Goal: Obtain resource: Download file/media

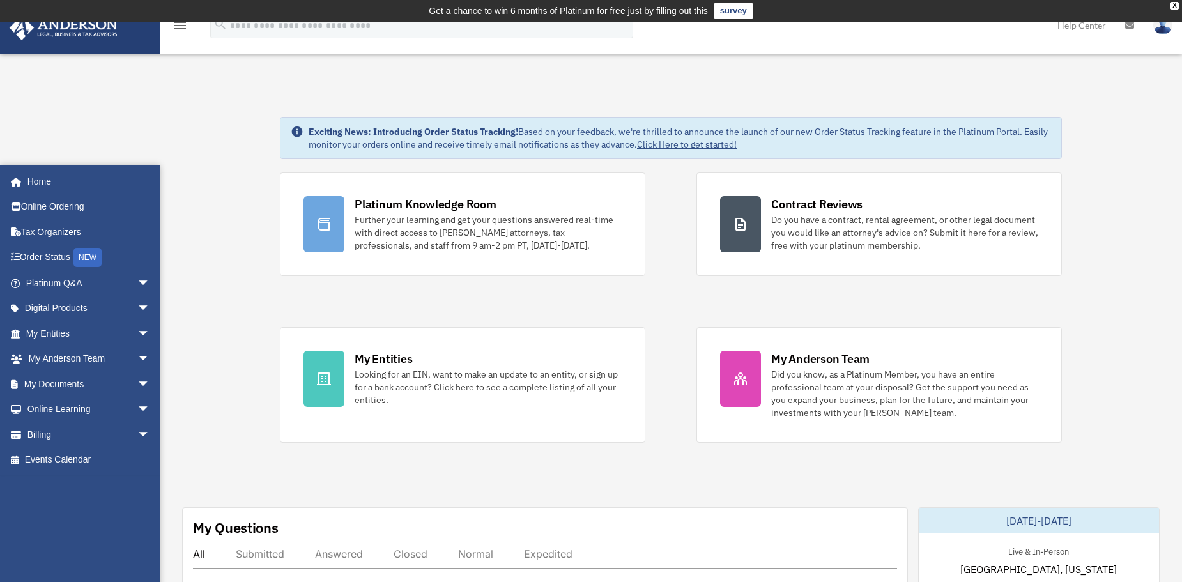
click at [729, 19] on link "survey" at bounding box center [734, 10] width 40 height 15
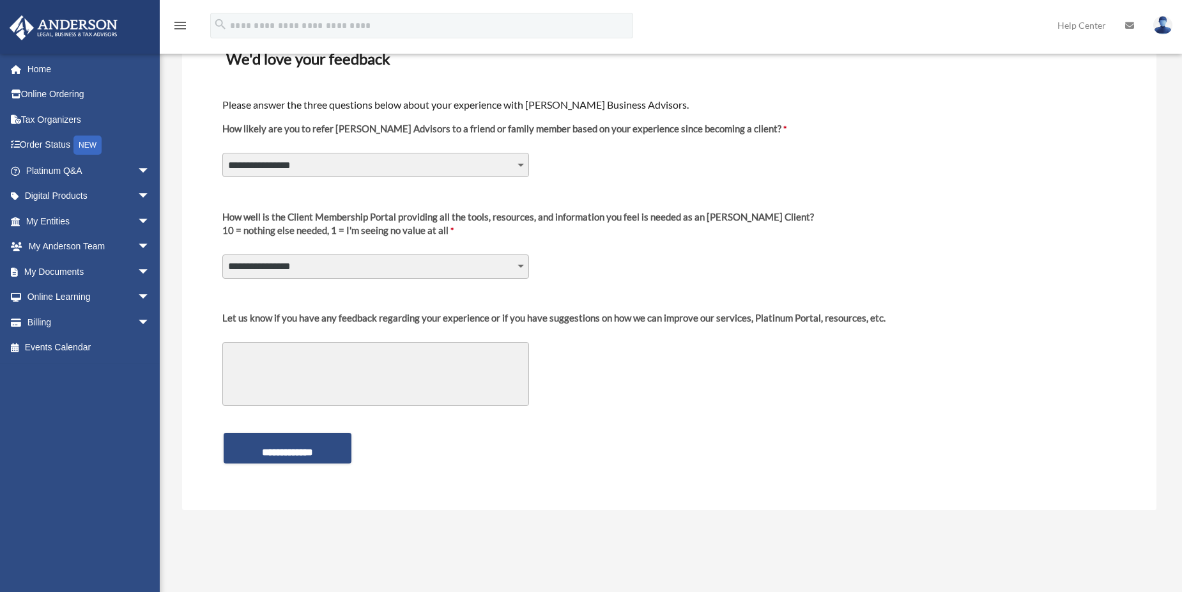
scroll to position [128, 0]
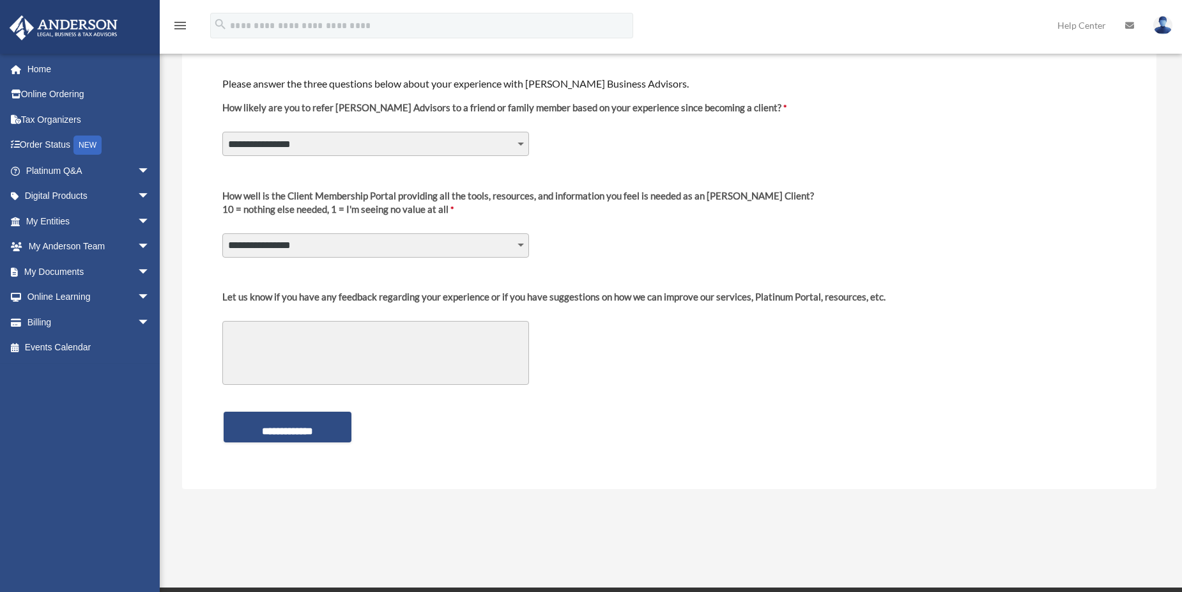
click at [514, 141] on select "**********" at bounding box center [375, 144] width 307 height 24
click at [652, 135] on div "**********" at bounding box center [669, 131] width 896 height 78
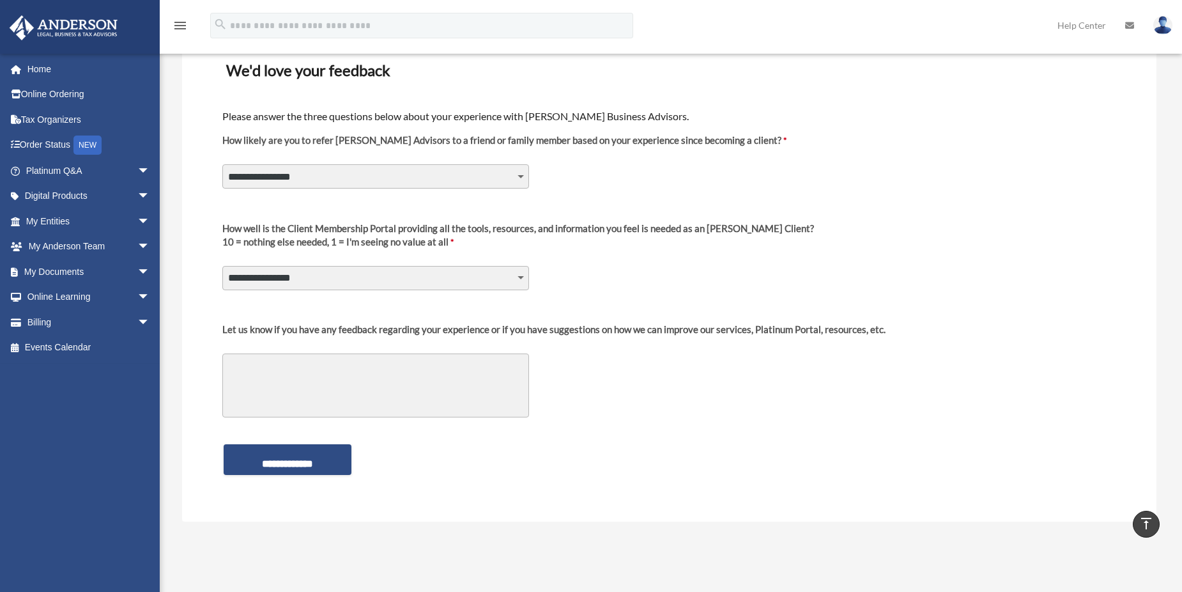
scroll to position [64, 0]
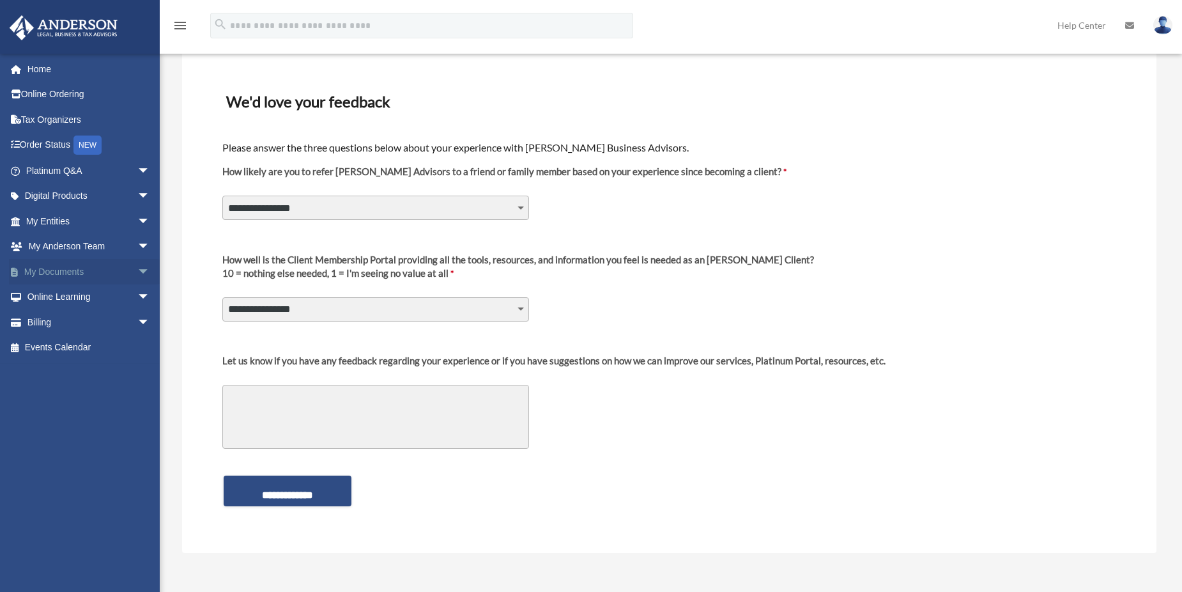
click at [41, 266] on link "My Documents arrow_drop_down" at bounding box center [89, 272] width 160 height 26
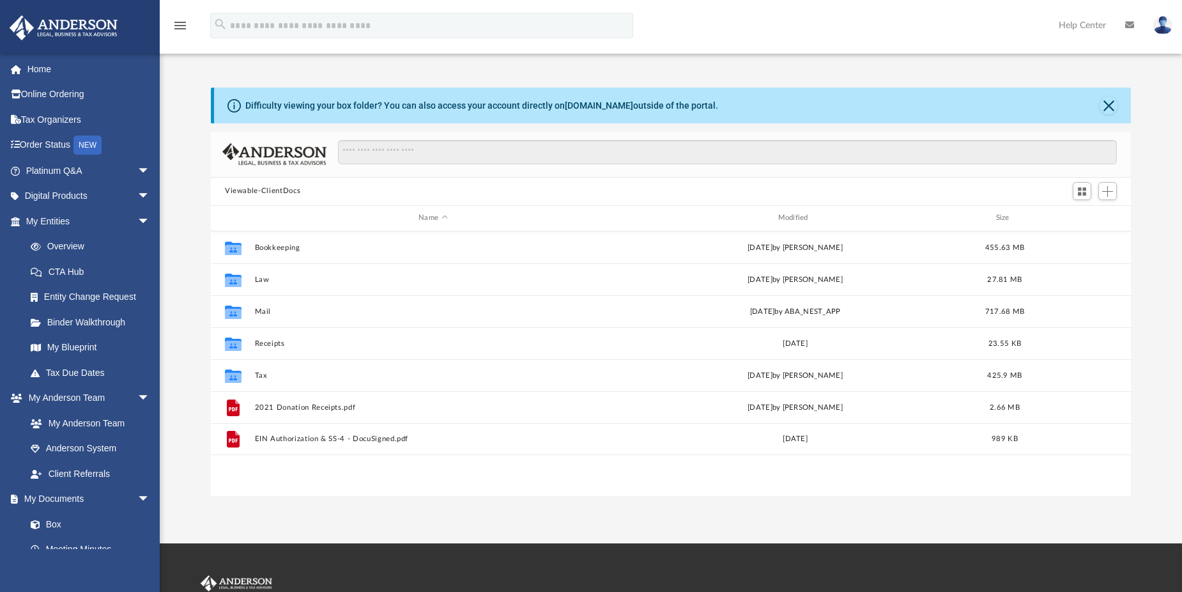
scroll to position [281, 910]
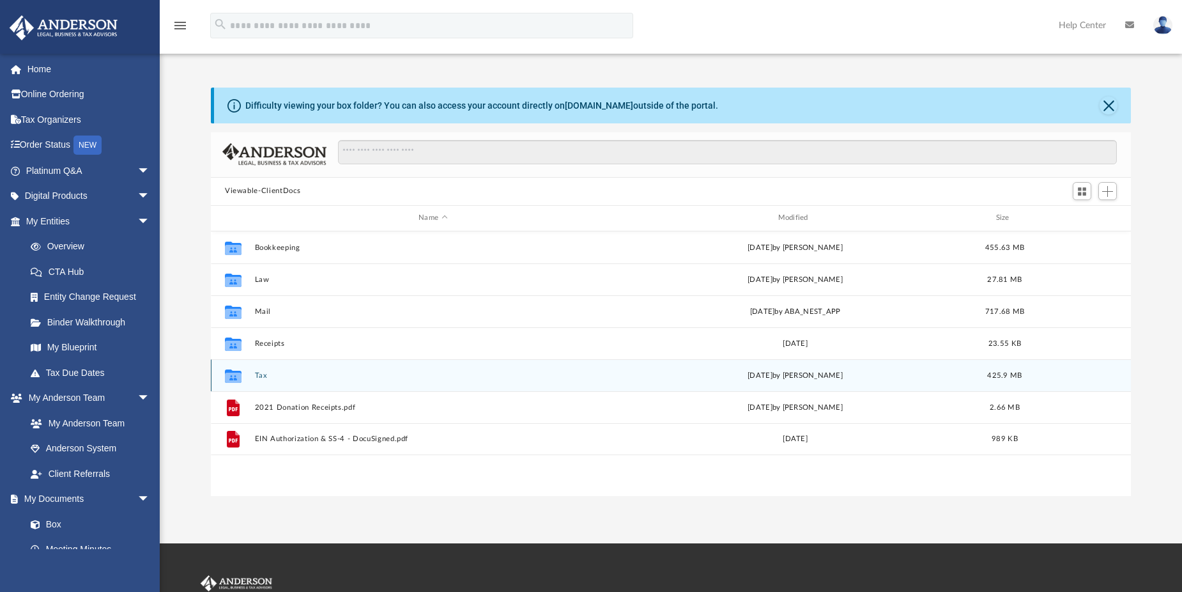
click at [257, 376] on button "Tax" at bounding box center [433, 375] width 357 height 8
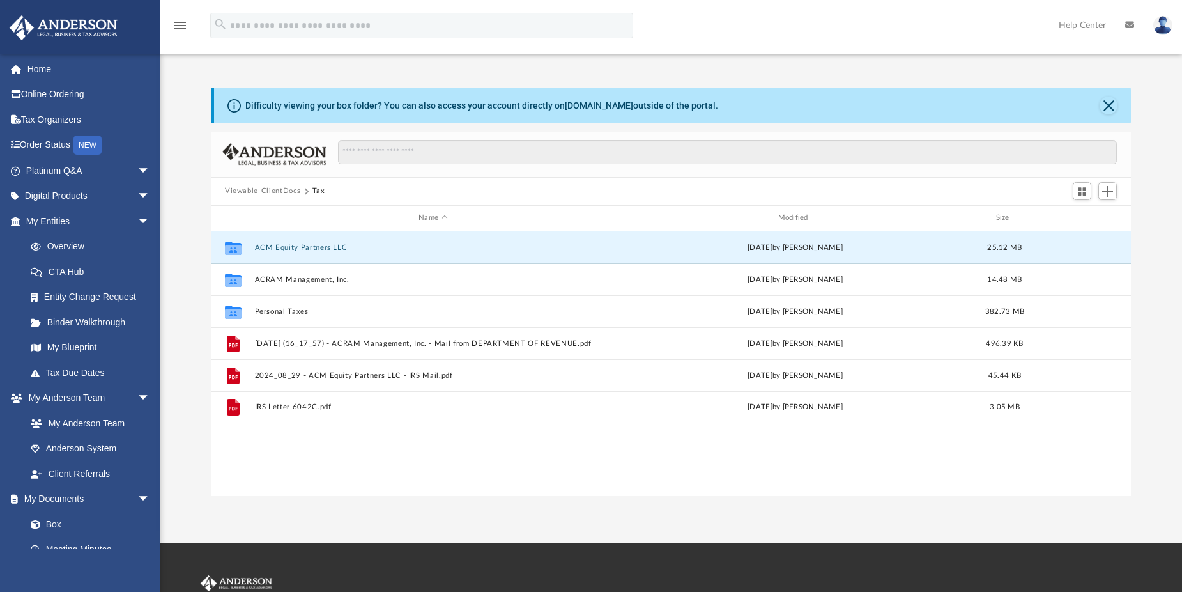
click at [320, 250] on button "ACM Equity Partners LLC" at bounding box center [433, 247] width 357 height 8
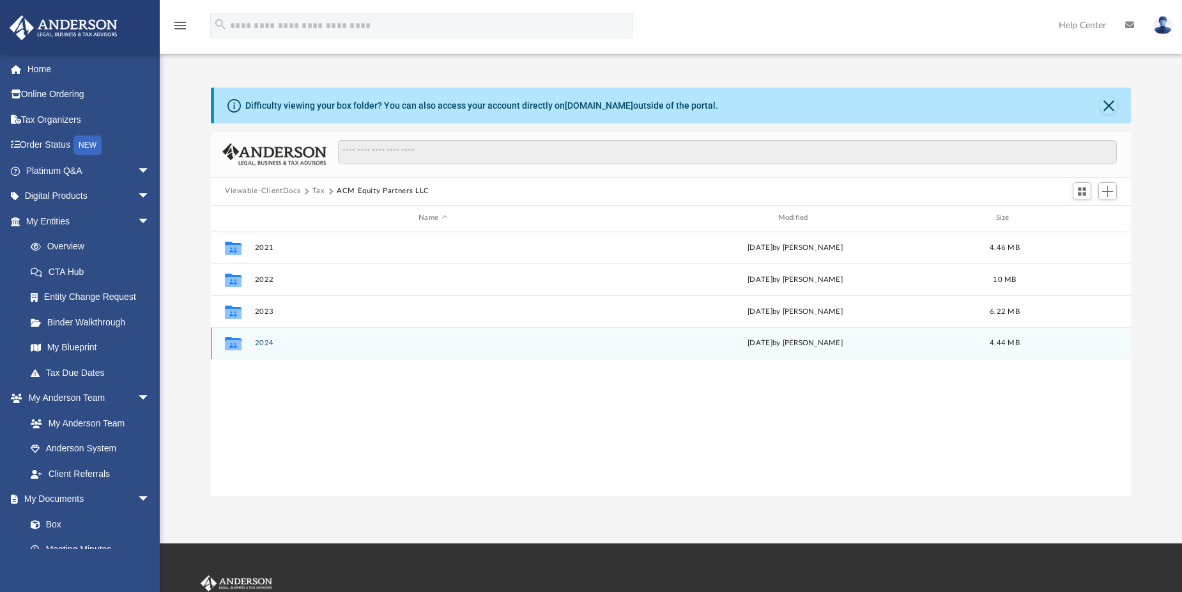
click at [257, 342] on button "2024" at bounding box center [433, 343] width 357 height 8
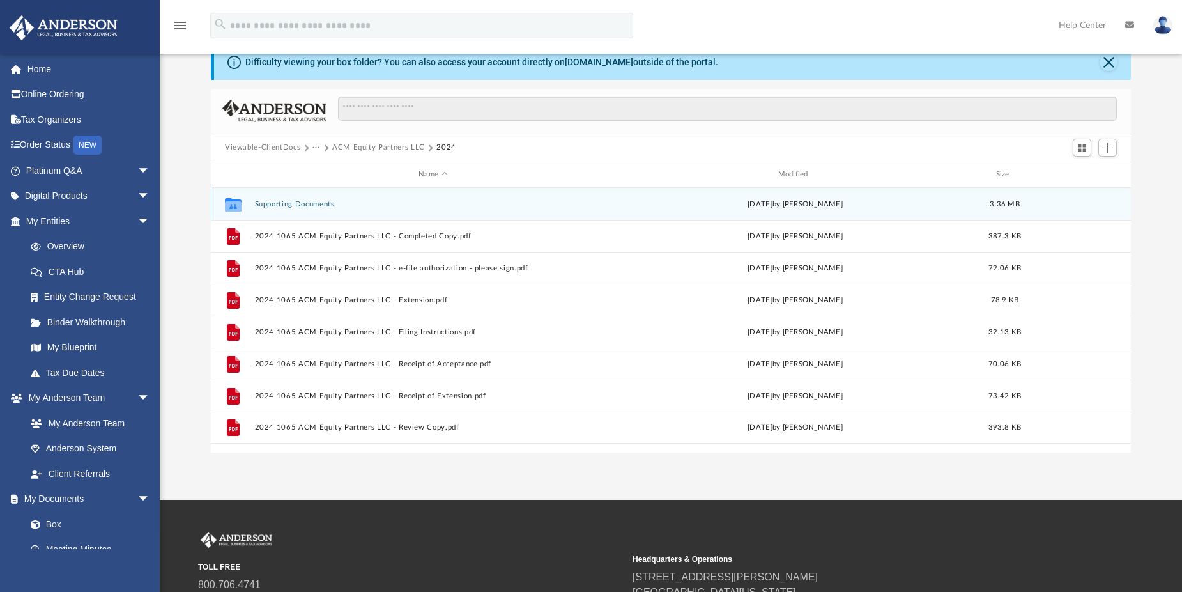
scroll to position [64, 0]
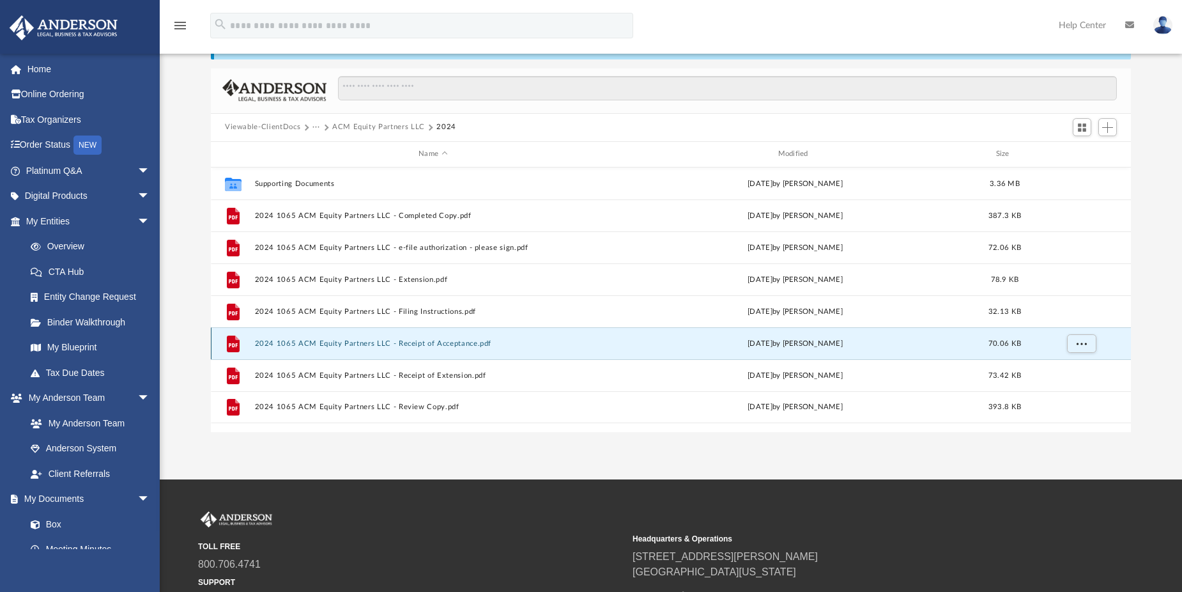
click at [365, 342] on button "2024 1065 ACM Equity Partners LLC - Receipt of Acceptance.pdf" at bounding box center [433, 343] width 357 height 8
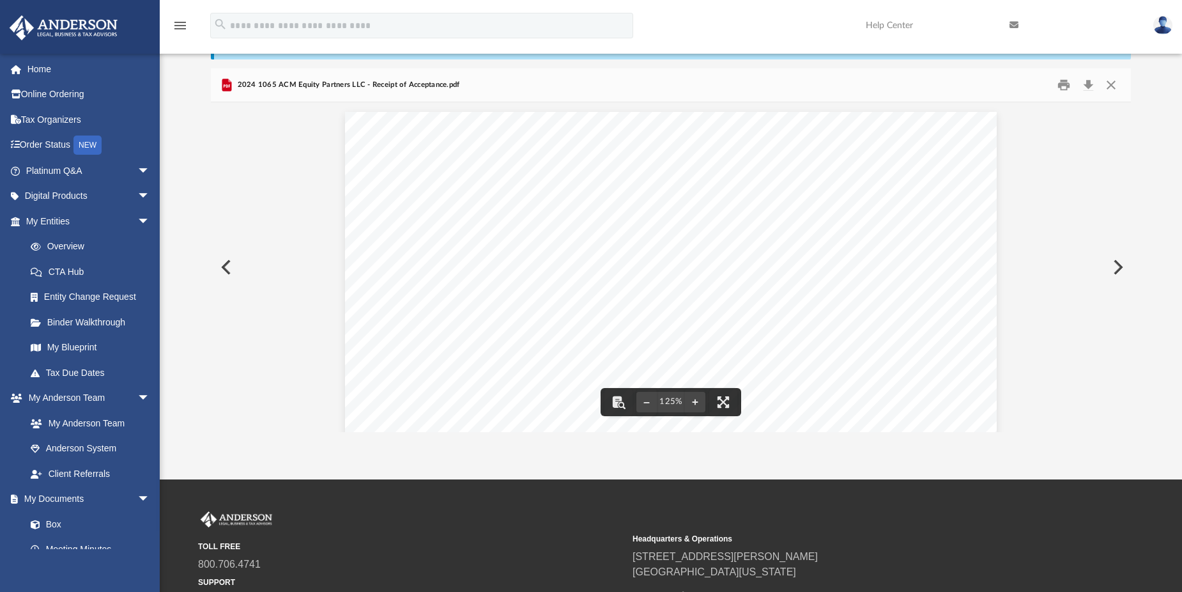
click at [227, 267] on button "Preview" at bounding box center [225, 267] width 28 height 36
click at [1114, 84] on button "Close" at bounding box center [1111, 85] width 23 height 20
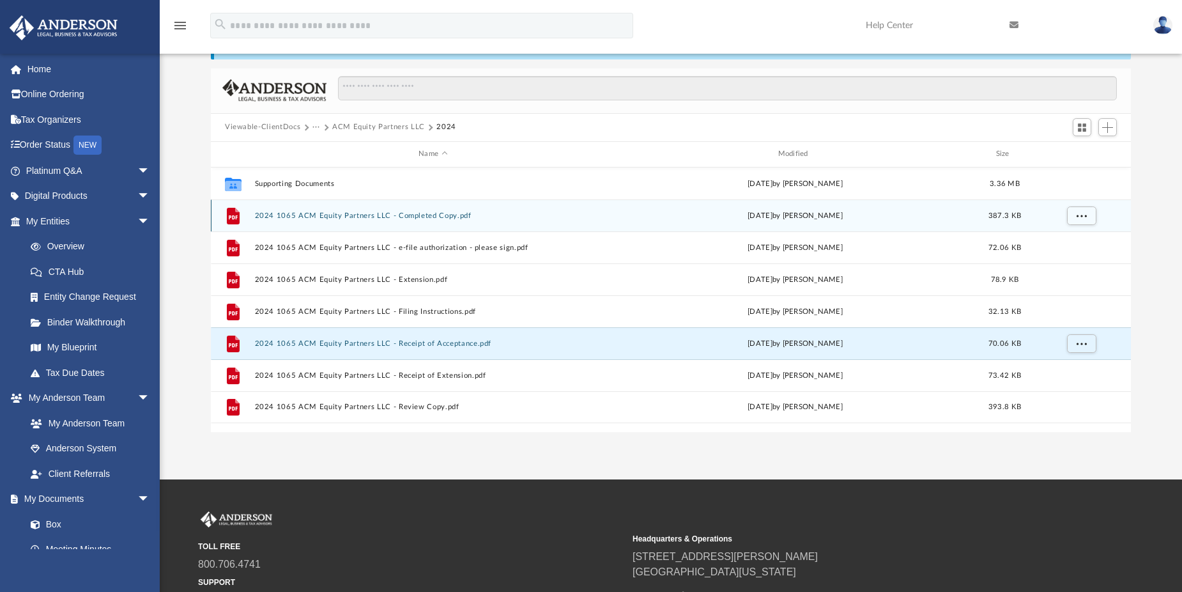
click at [401, 217] on button "2024 1065 ACM Equity Partners LLC - Completed Copy.pdf" at bounding box center [433, 215] width 357 height 8
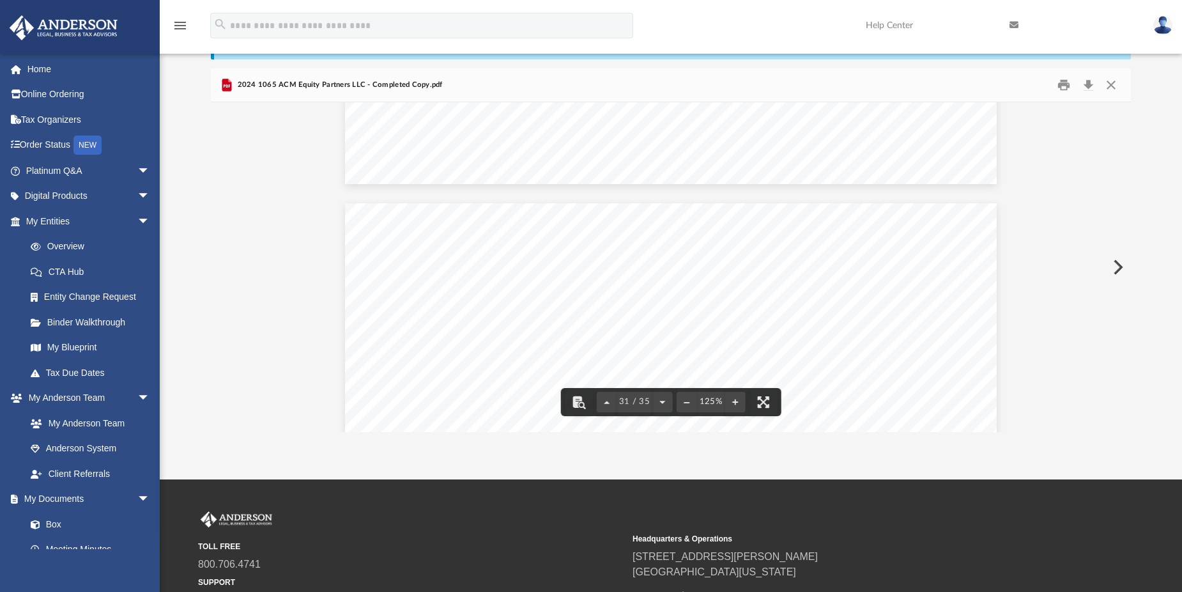
scroll to position [25590, 0]
click at [1111, 86] on button "Close" at bounding box center [1111, 85] width 23 height 20
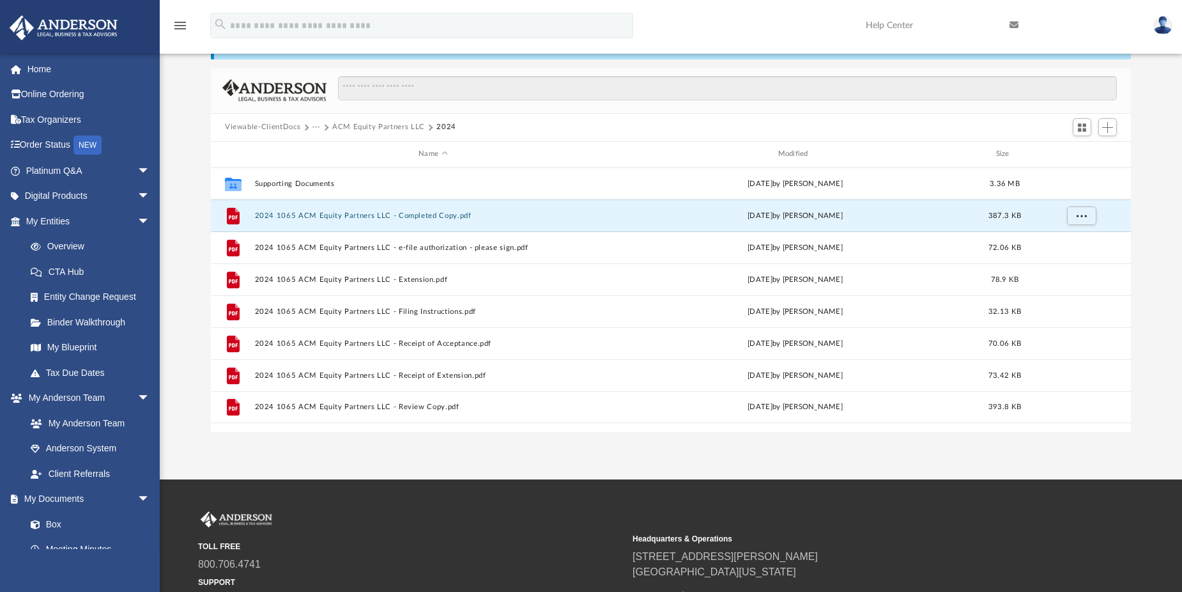
click at [318, 132] on button "···" at bounding box center [316, 127] width 8 height 12
click at [318, 128] on button "···" at bounding box center [316, 127] width 8 height 12
click at [314, 126] on button "···" at bounding box center [316, 127] width 8 height 12
click at [326, 151] on li "Tax" at bounding box center [325, 149] width 12 height 13
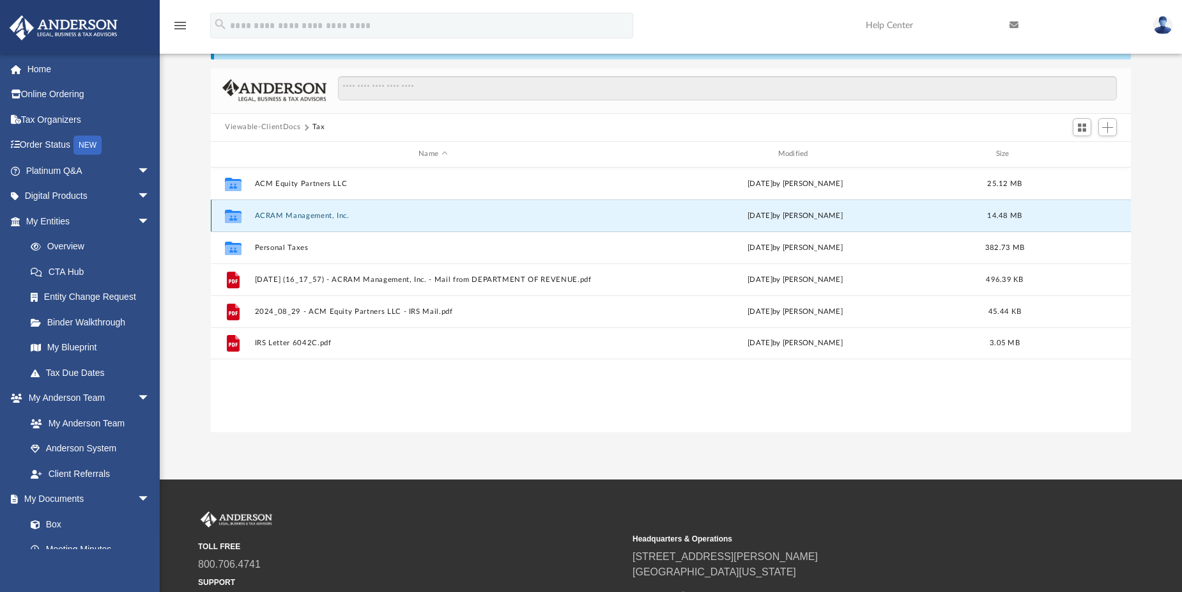
click at [266, 217] on button "ACRAM Management, Inc." at bounding box center [433, 215] width 357 height 8
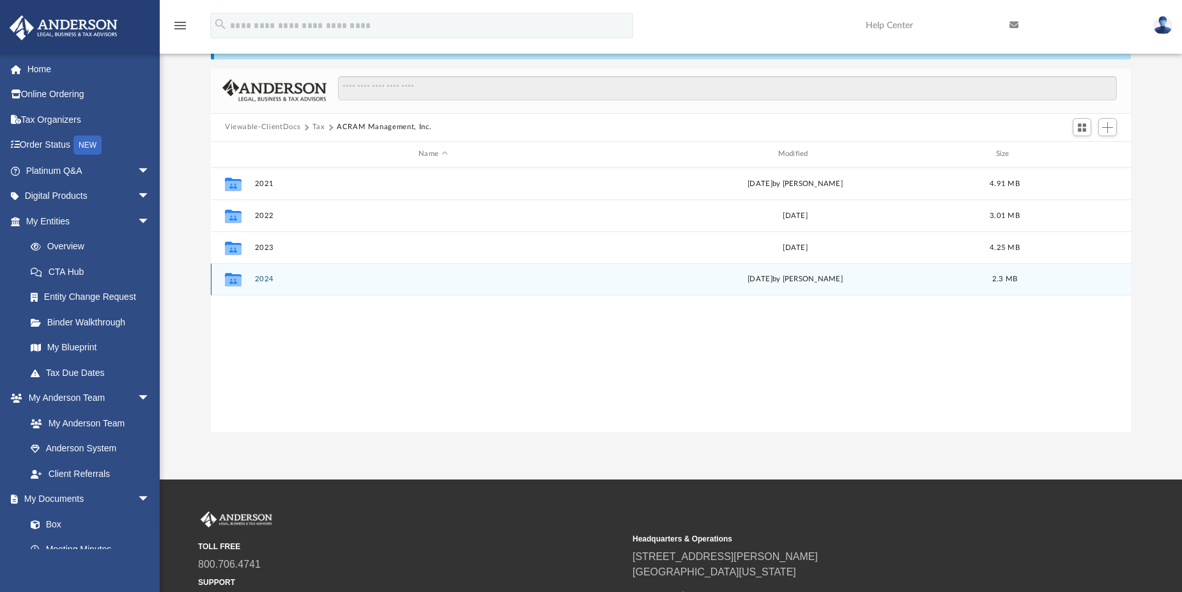
click at [256, 280] on button "2024" at bounding box center [433, 279] width 357 height 8
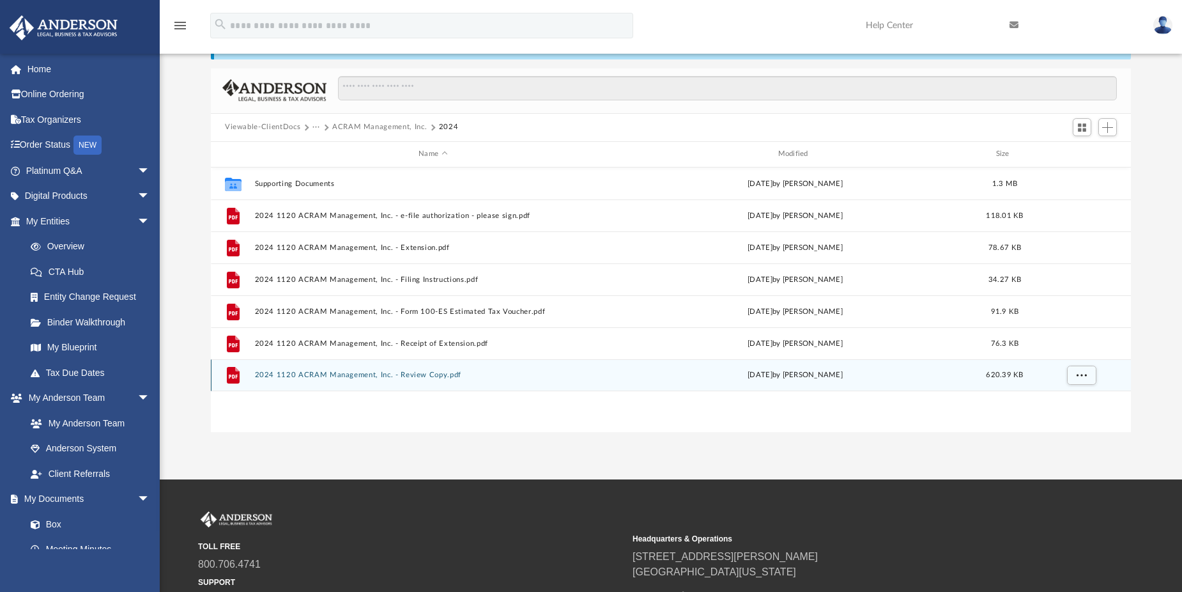
click at [429, 371] on button "2024 1120 ACRAM Management, Inc. - Review Copy.pdf" at bounding box center [433, 375] width 357 height 8
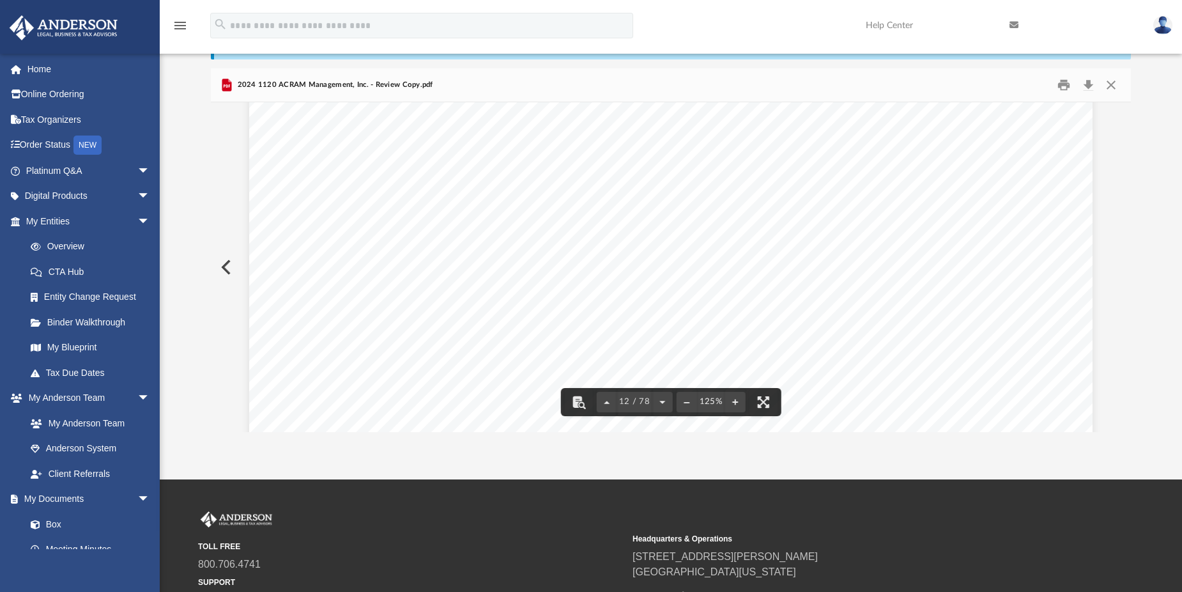
scroll to position [9456, 0]
click at [1112, 81] on button "Close" at bounding box center [1111, 85] width 23 height 20
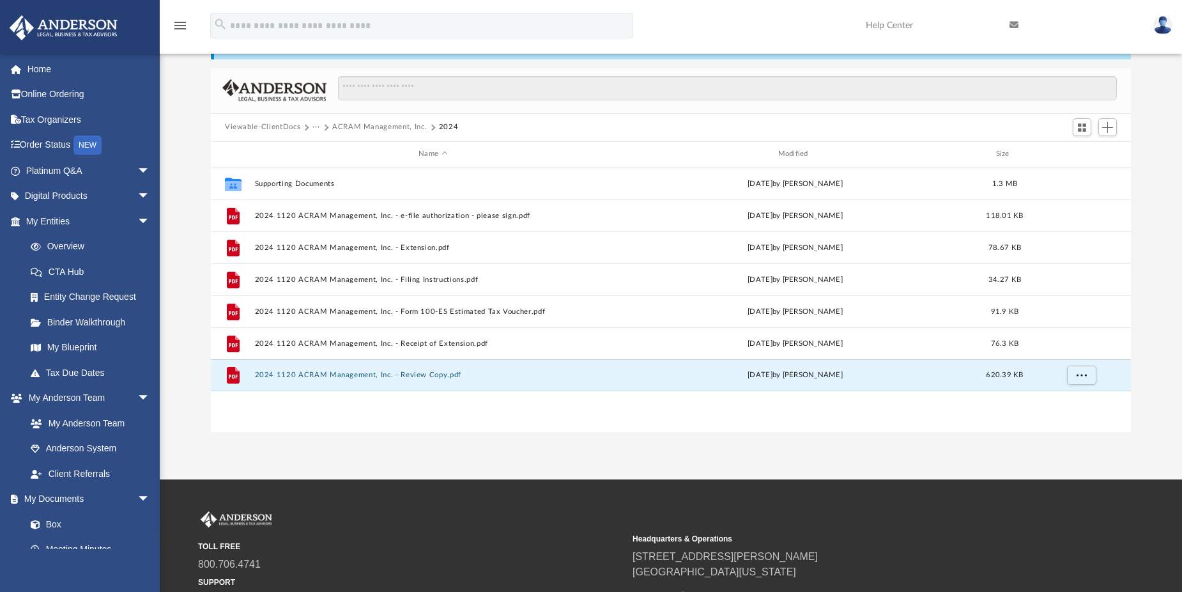
click at [316, 121] on button "···" at bounding box center [316, 127] width 8 height 12
click at [335, 157] on ul "Tax" at bounding box center [324, 152] width 27 height 35
click at [323, 147] on li "Tax" at bounding box center [325, 149] width 12 height 13
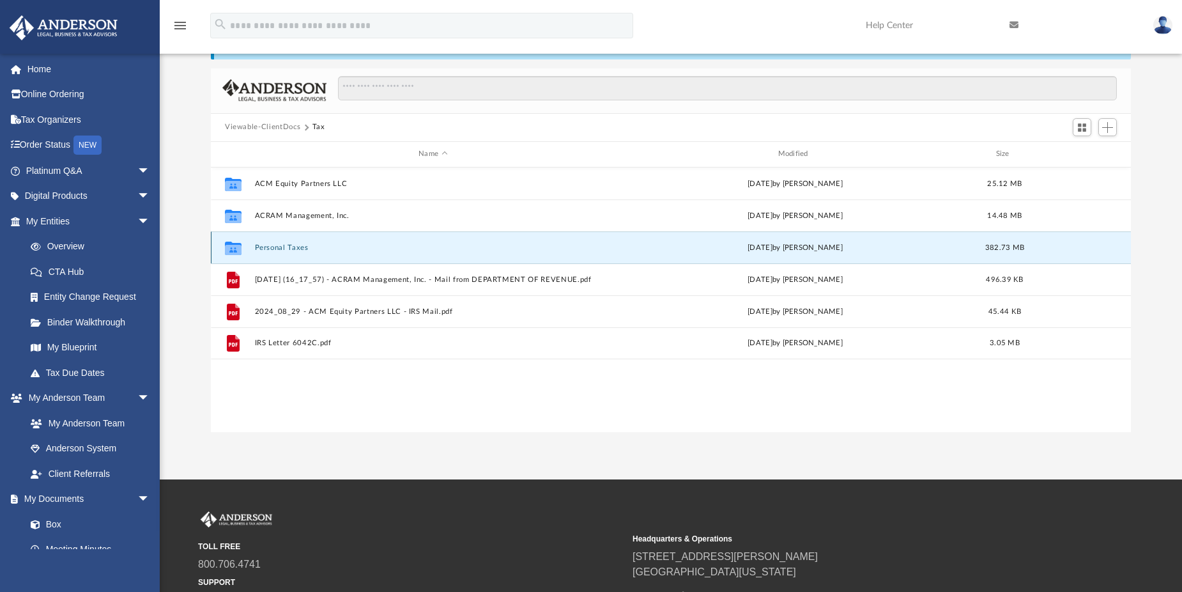
click at [270, 245] on button "Personal Taxes" at bounding box center [433, 247] width 357 height 8
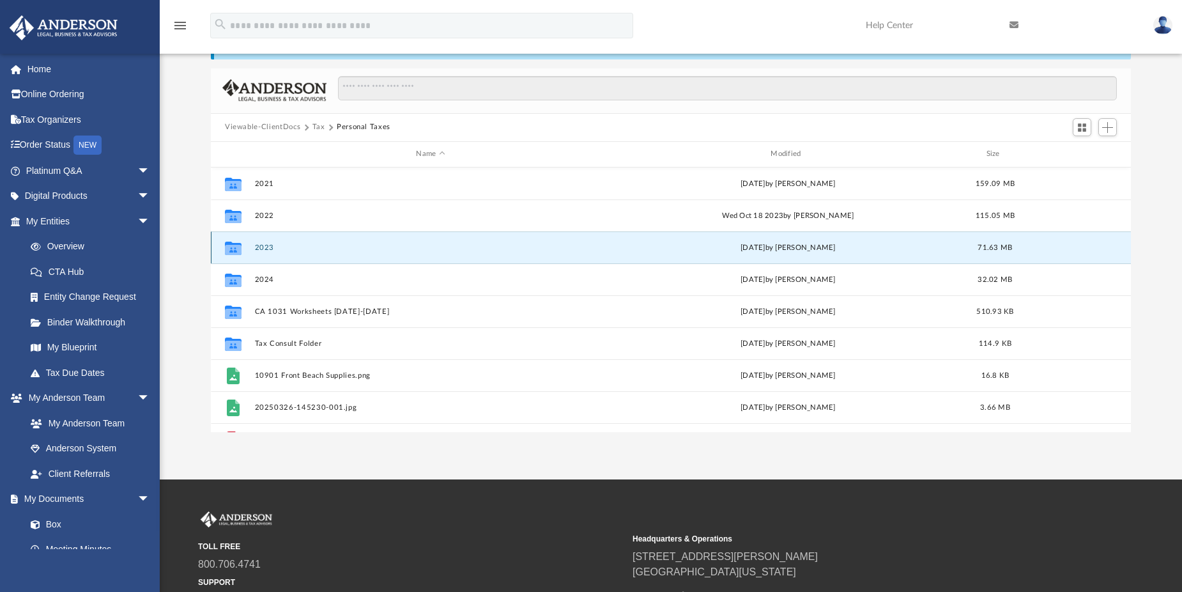
click at [263, 249] on button "2023" at bounding box center [431, 247] width 352 height 8
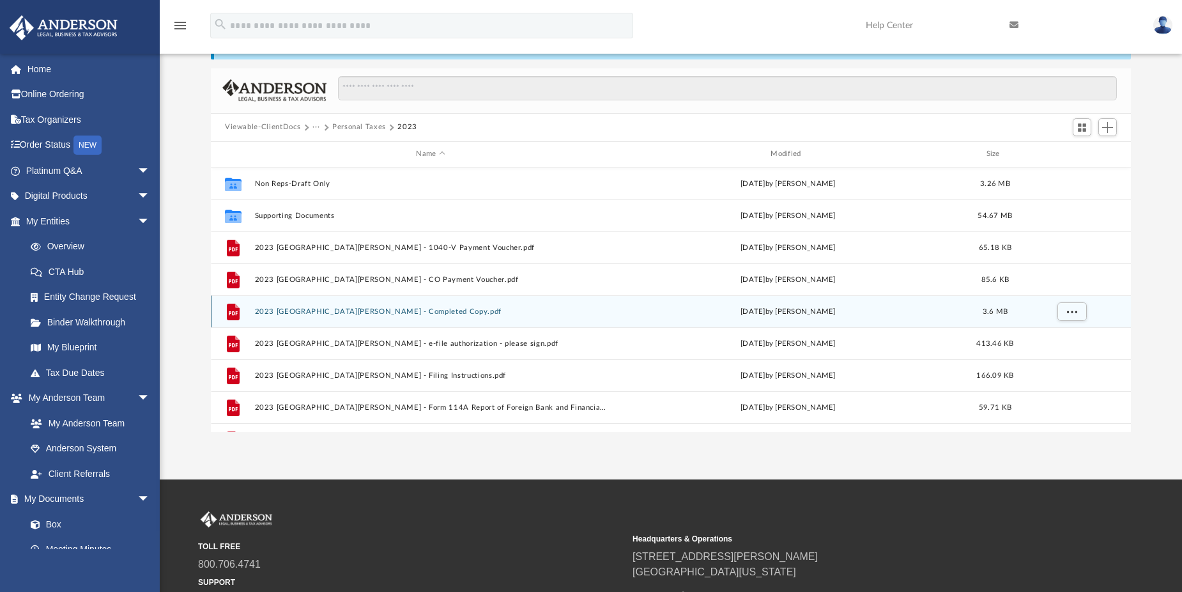
click at [394, 314] on button "2023 1040 Moitra, Avijit - Completed Copy.pdf" at bounding box center [431, 311] width 352 height 8
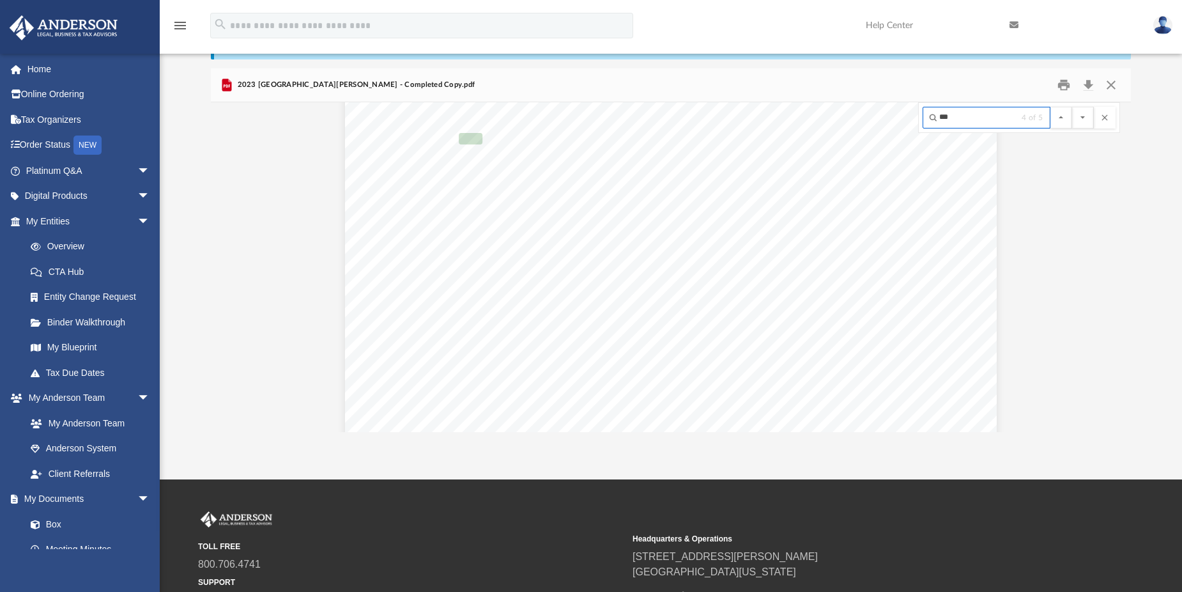
scroll to position [244759, 0]
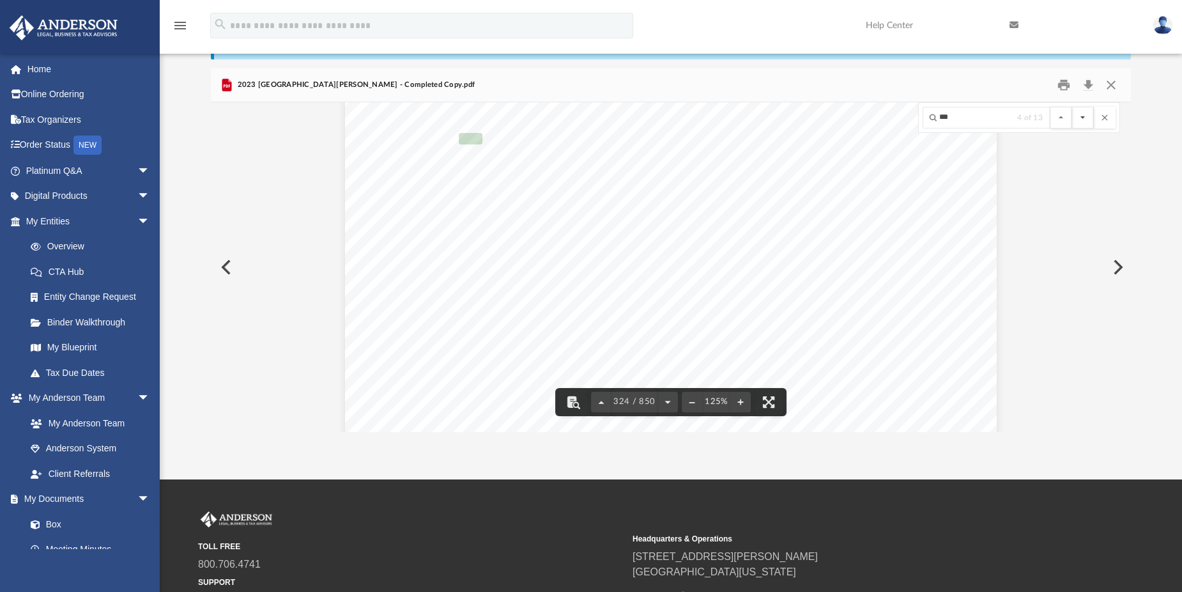
click at [1079, 123] on button "File preview" at bounding box center [1083, 118] width 22 height 22
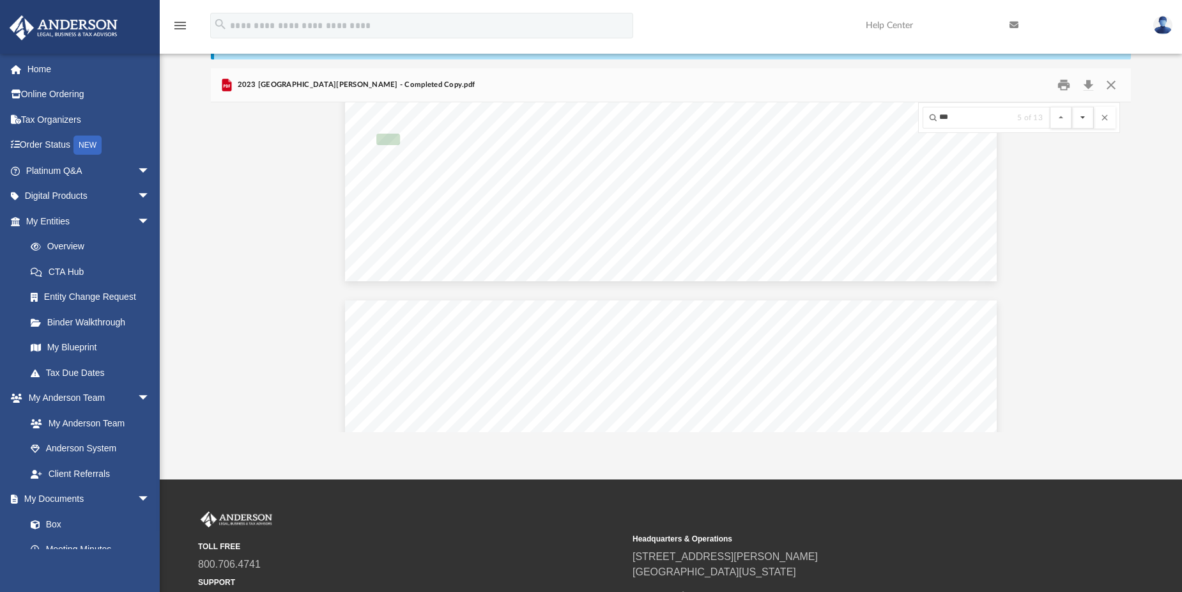
click at [1079, 123] on button "File preview" at bounding box center [1083, 118] width 22 height 22
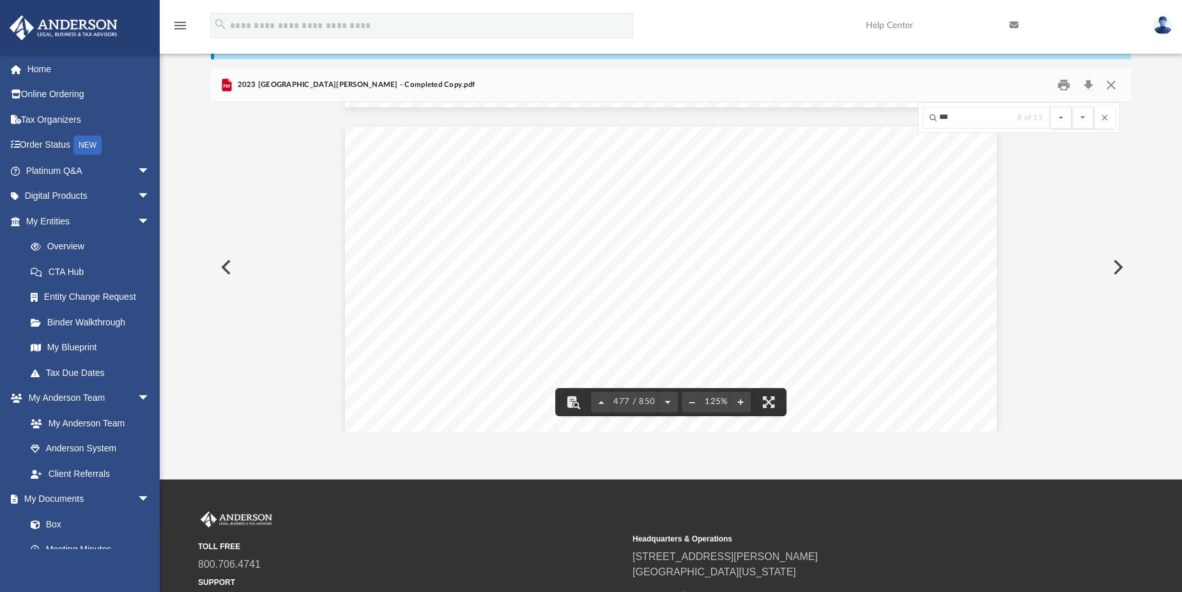
scroll to position [375851, 0]
drag, startPoint x: 975, startPoint y: 114, endPoint x: 938, endPoint y: 114, distance: 37.1
click at [938, 114] on input "***" at bounding box center [987, 118] width 128 height 22
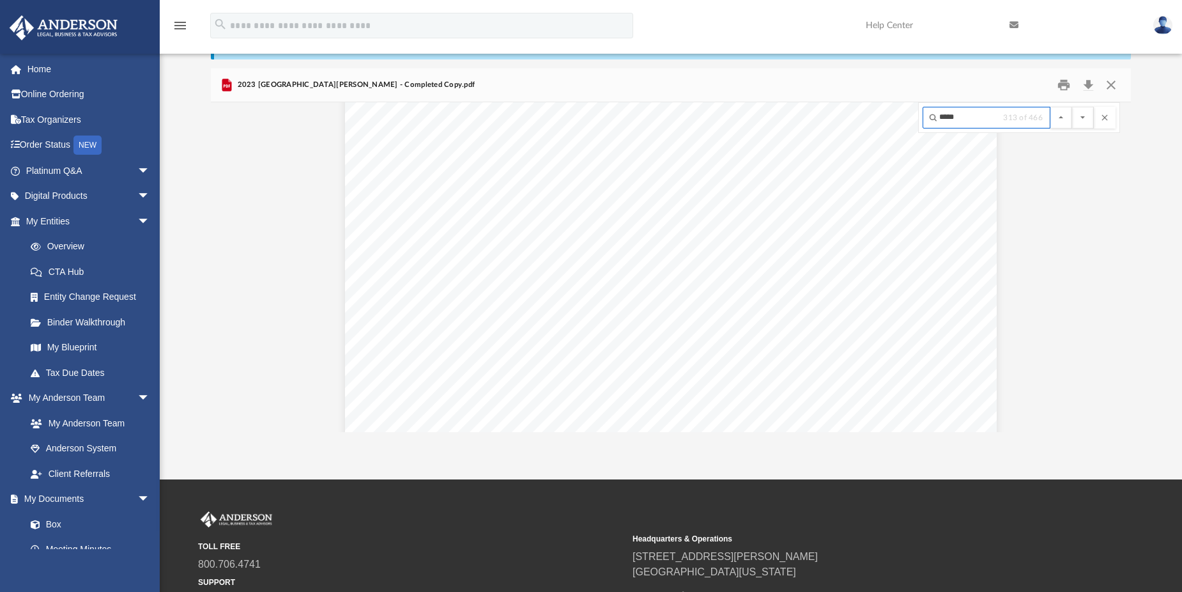
scroll to position [383571, 0]
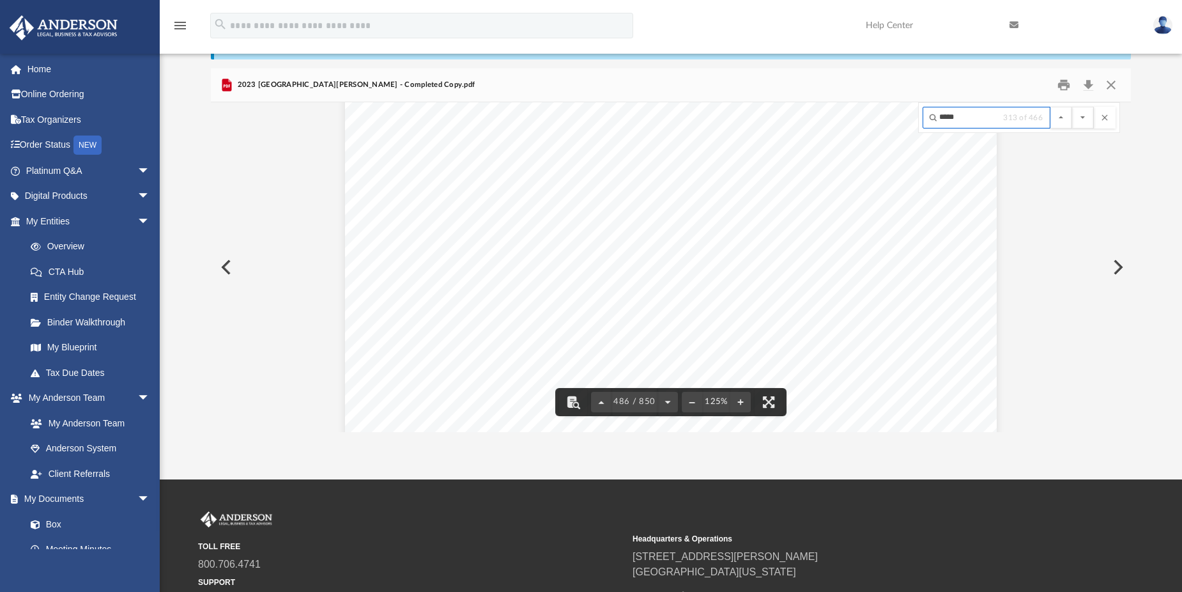
type input "*****"
drag, startPoint x: 1125, startPoint y: 282, endPoint x: 1133, endPoint y: 241, distance: 42.2
click at [1133, 241] on div "Difficulty viewing your box folder? You can also access your account directly o…" at bounding box center [671, 228] width 1022 height 408
drag, startPoint x: 1128, startPoint y: 283, endPoint x: 1134, endPoint y: 191, distance: 92.2
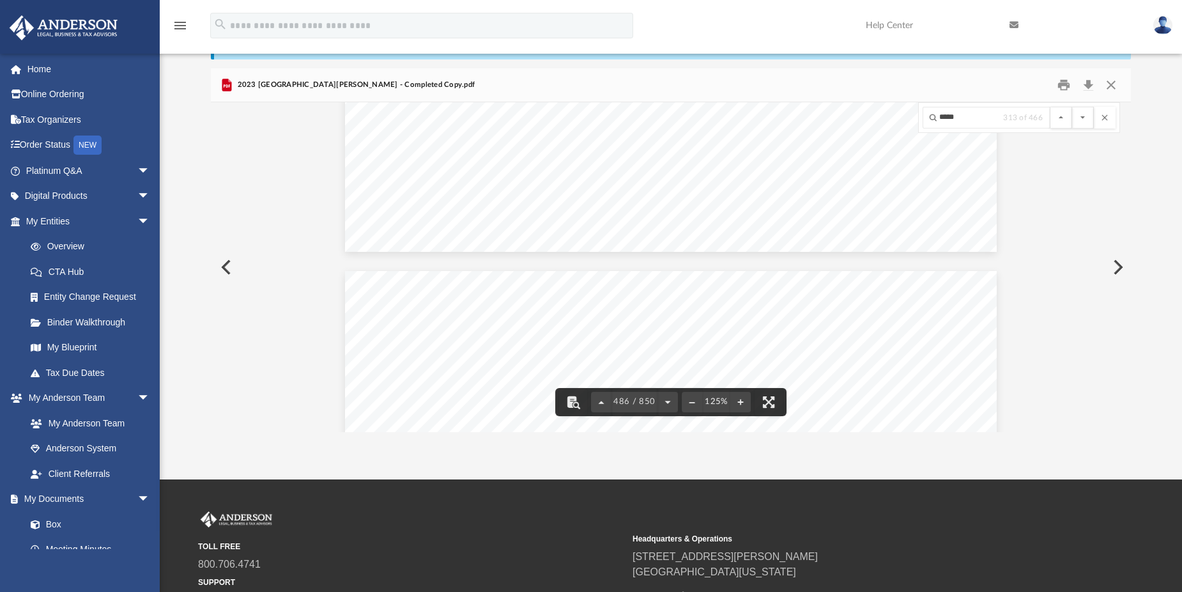
click at [1134, 191] on div "Difficulty viewing your box folder? You can also access your account directly o…" at bounding box center [671, 228] width 1022 height 408
click at [1107, 114] on button "File preview" at bounding box center [1105, 118] width 22 height 22
drag, startPoint x: 1126, startPoint y: 280, endPoint x: 1129, endPoint y: 141, distance: 139.3
click at [1127, 159] on div "328021 04-01-23 2023 Income from Passthroughs TAXABLE INCOME (LOSS) SUMMARY: PA…" at bounding box center [671, 267] width 920 height 330
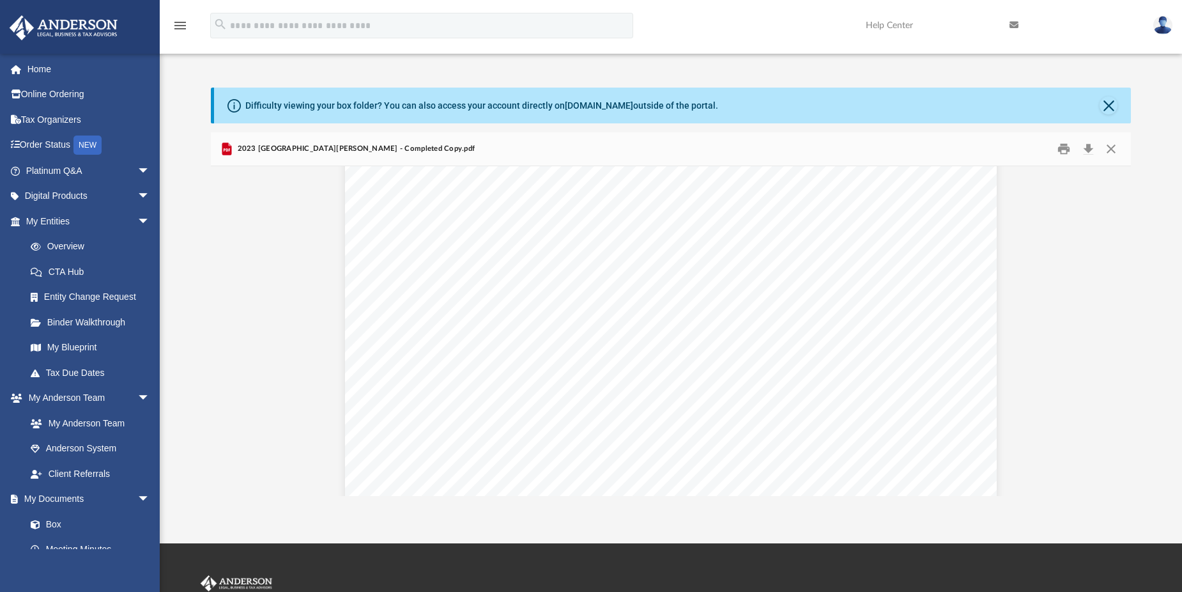
scroll to position [281321, 0]
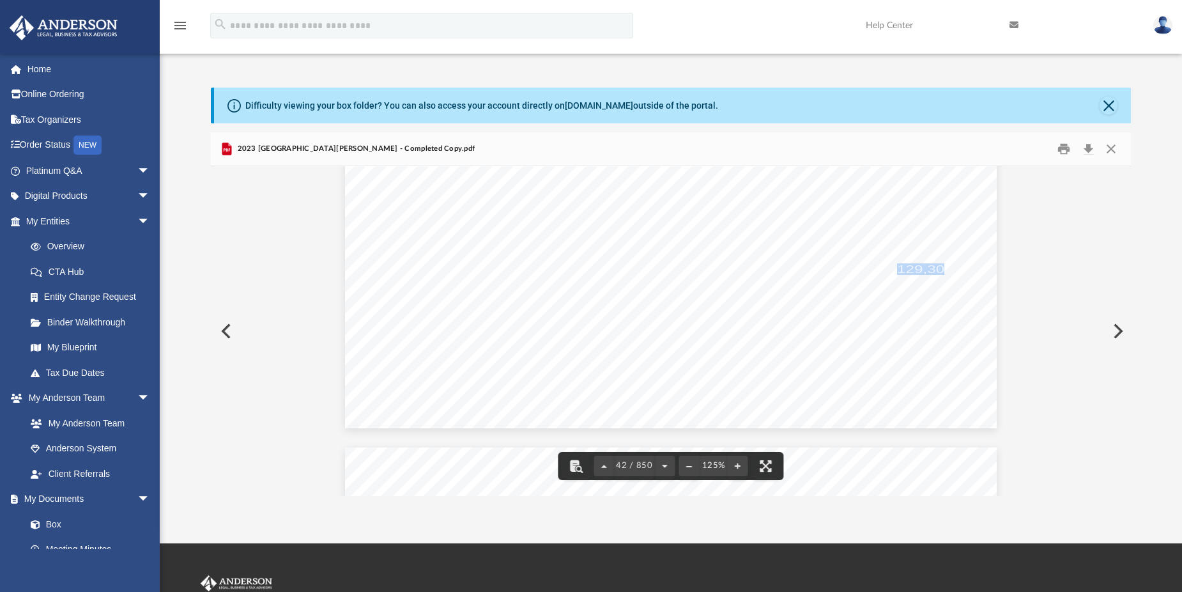
drag, startPoint x: 894, startPoint y: 270, endPoint x: 940, endPoint y: 272, distance: 46.7
click at [940, 272] on span "129,301." at bounding box center [927, 269] width 60 height 10
drag, startPoint x: 940, startPoint y: 272, endPoint x: 916, endPoint y: 265, distance: 25.1
click at [916, 265] on span "129,301." at bounding box center [927, 269] width 60 height 10
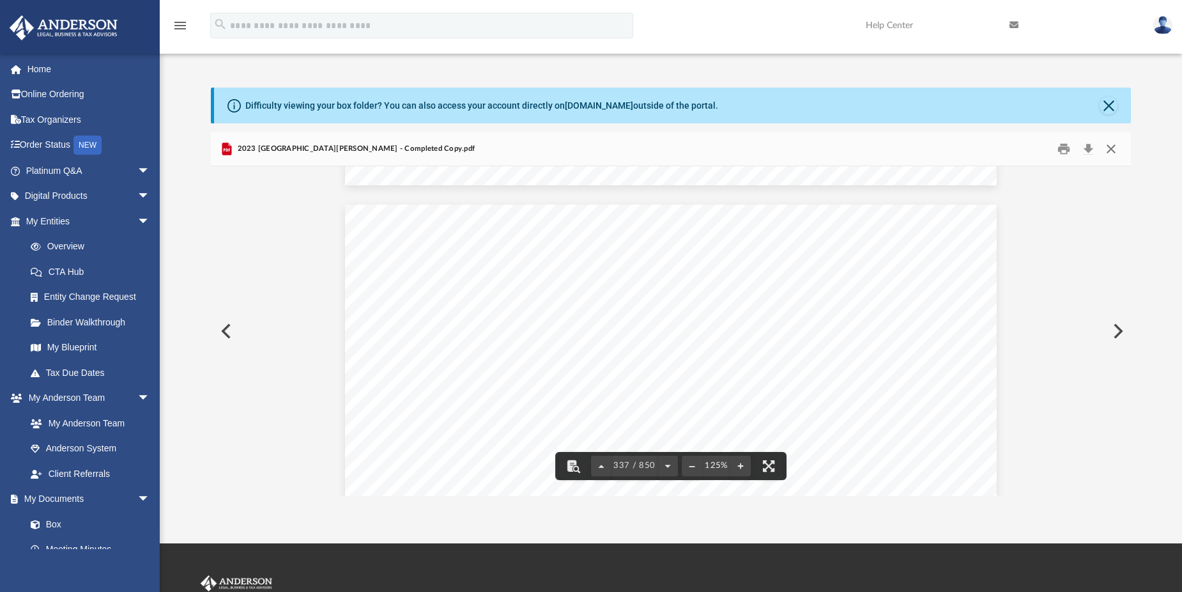
click at [1109, 150] on button "Close" at bounding box center [1111, 149] width 23 height 20
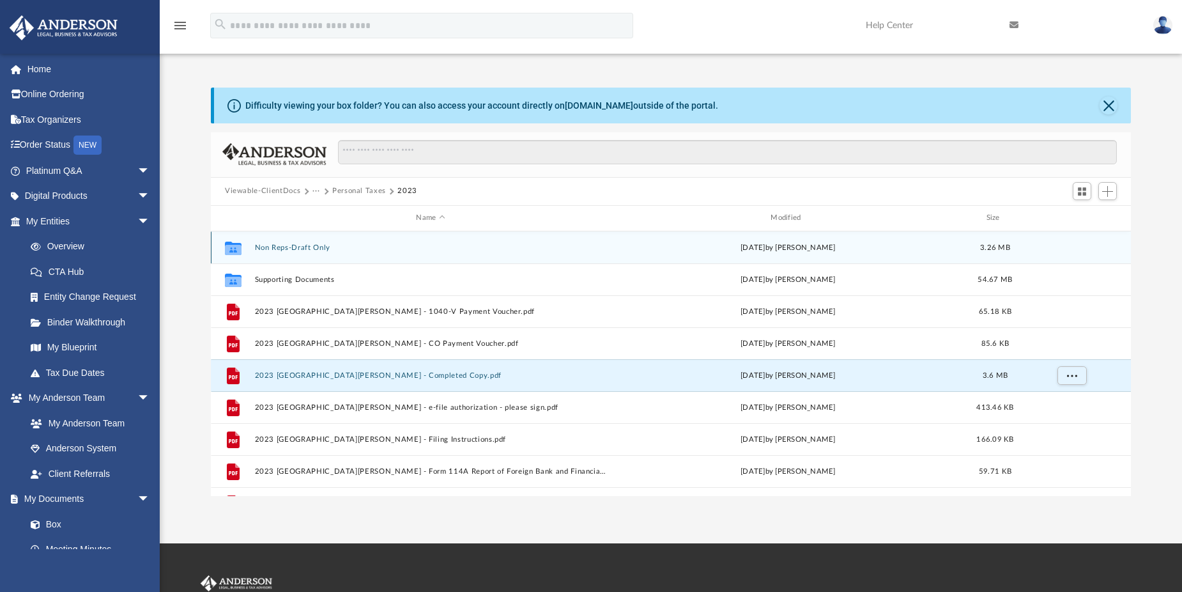
click at [289, 245] on button "Non Reps-Draft Only" at bounding box center [431, 247] width 352 height 8
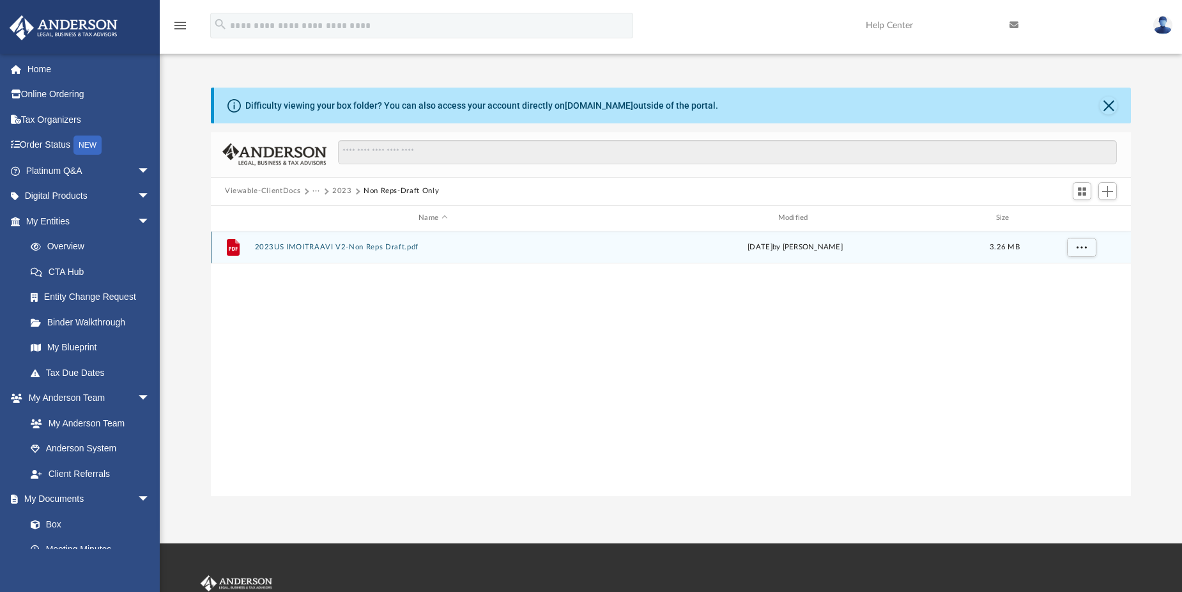
click at [325, 245] on button "2023US IMOITRAAVI V2-Non Reps Draft.pdf" at bounding box center [433, 247] width 357 height 8
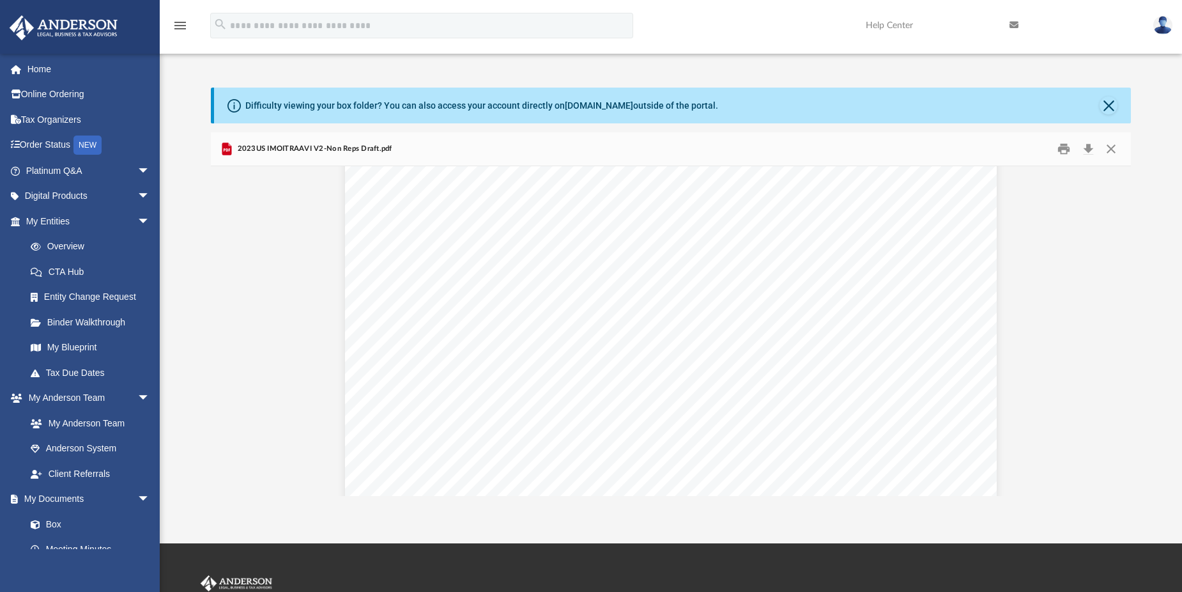
scroll to position [2426, 0]
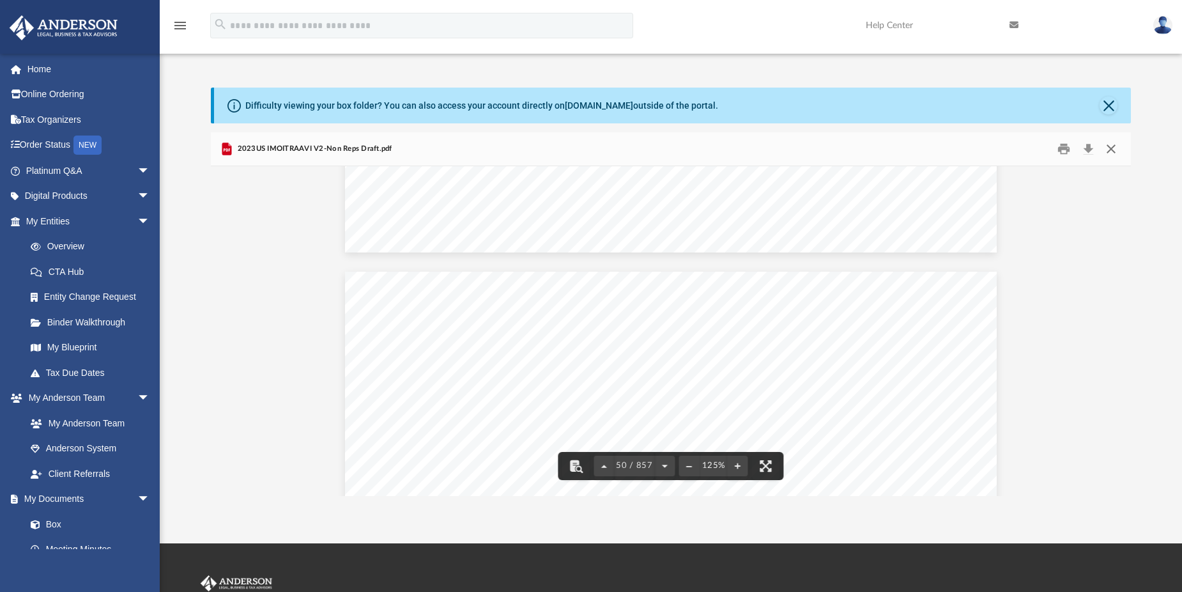
click at [1110, 148] on button "Close" at bounding box center [1111, 149] width 23 height 20
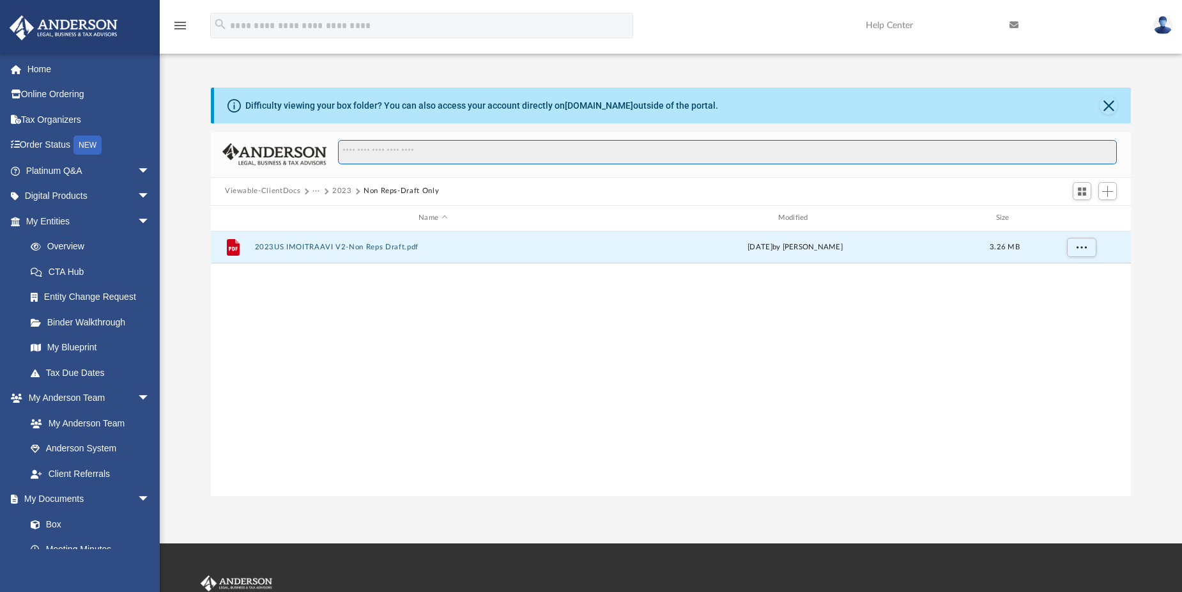
click at [1110, 148] on input "Search files and folders" at bounding box center [727, 152] width 779 height 24
click at [1105, 104] on button "Close" at bounding box center [1109, 105] width 18 height 18
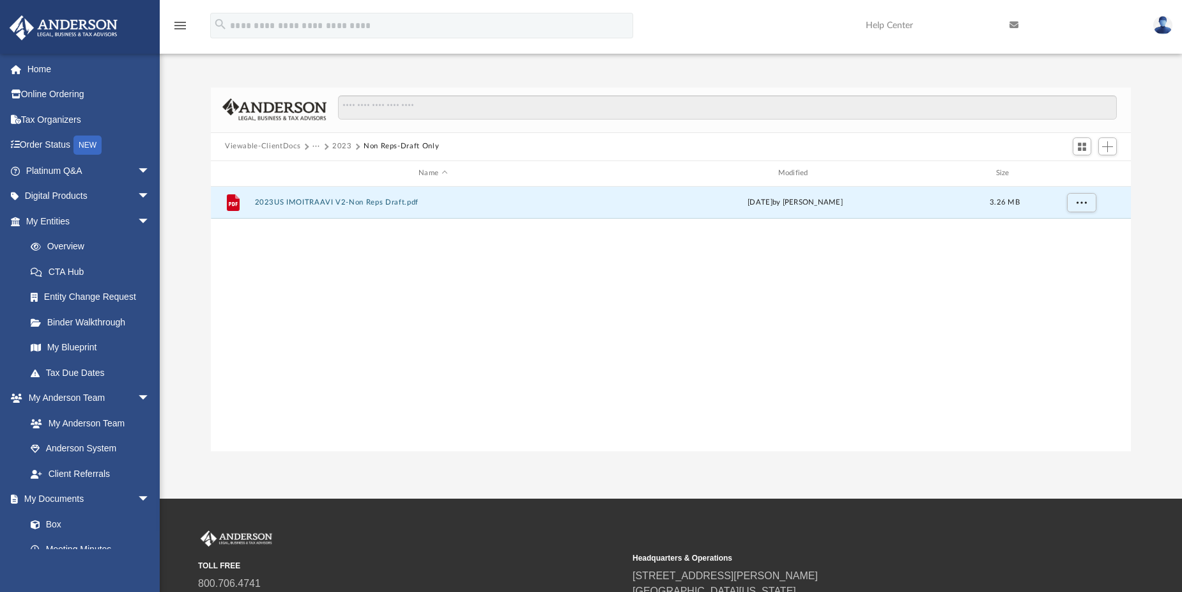
click at [335, 144] on button "2023" at bounding box center [342, 147] width 20 height 12
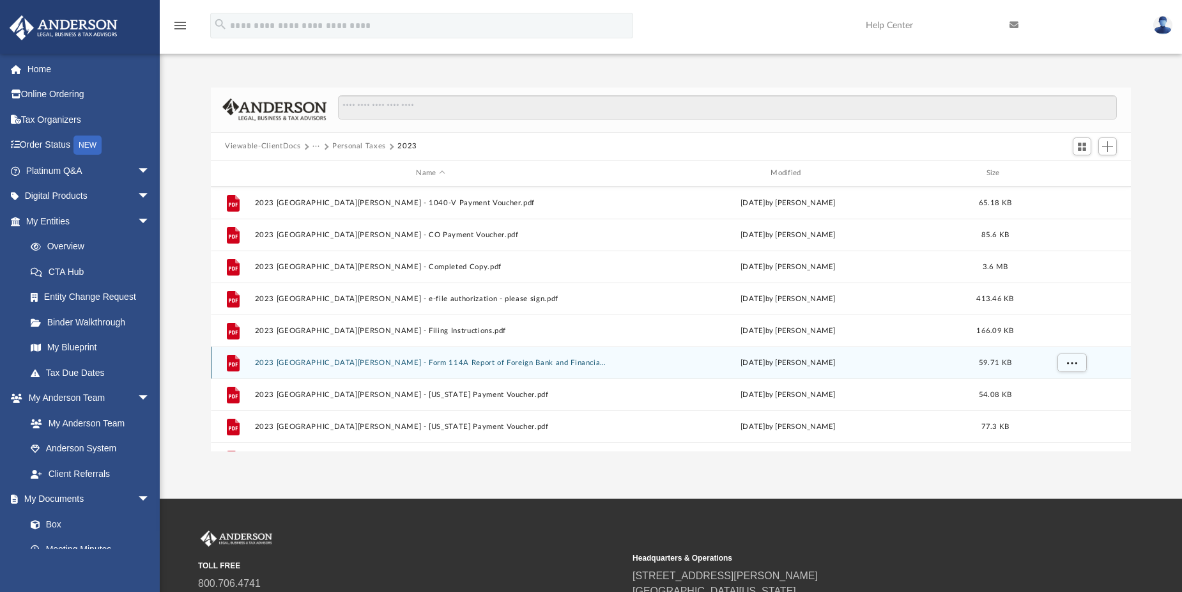
scroll to position [0, 0]
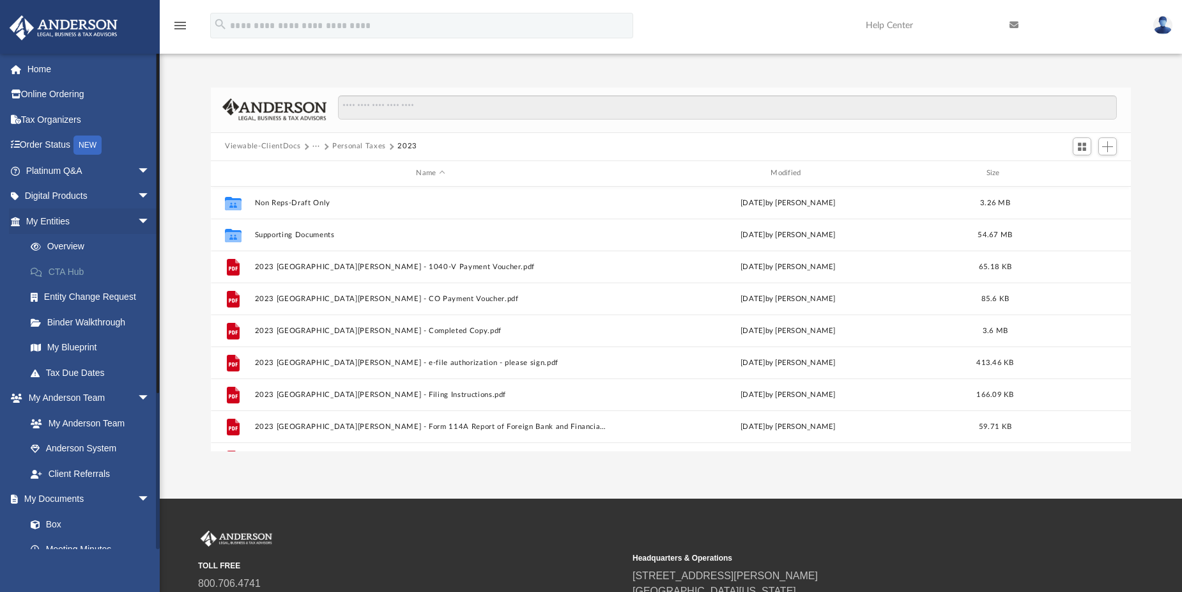
click at [81, 272] on link "CTA Hub" at bounding box center [93, 272] width 151 height 26
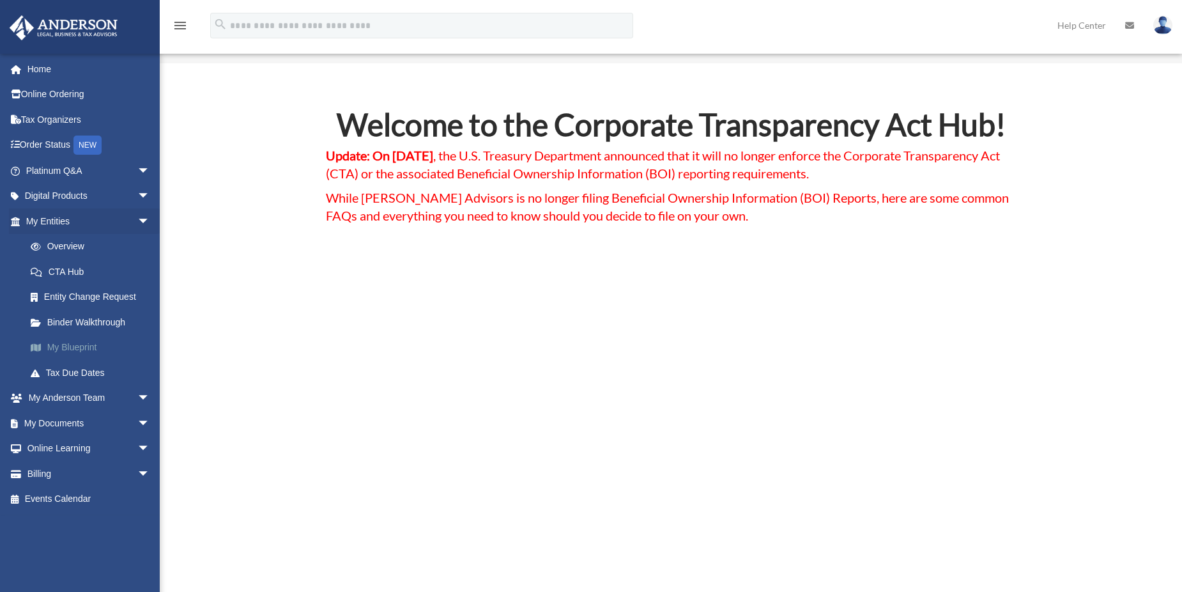
click at [68, 347] on link "My Blueprint" at bounding box center [93, 348] width 151 height 26
